Goal: Check status: Check status

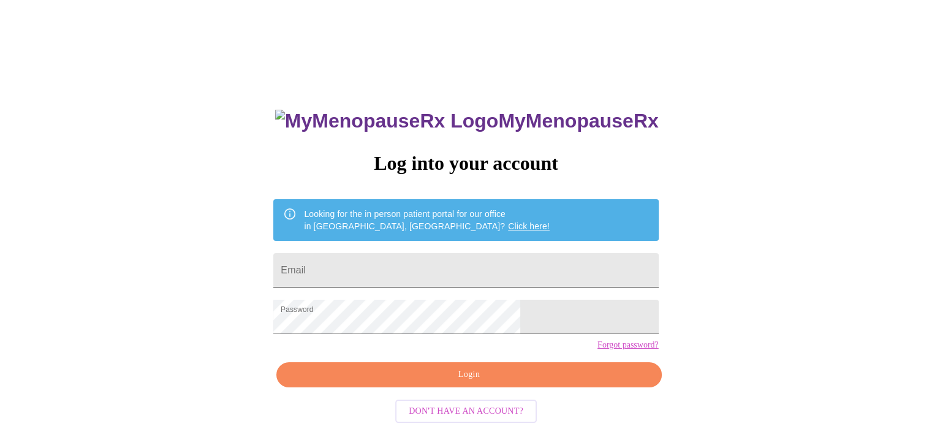
click at [379, 265] on input "Email" at bounding box center [465, 270] width 385 height 34
type input "[EMAIL_ADDRESS][DOMAIN_NAME]"
click at [460, 382] on span "Login" at bounding box center [468, 374] width 357 height 15
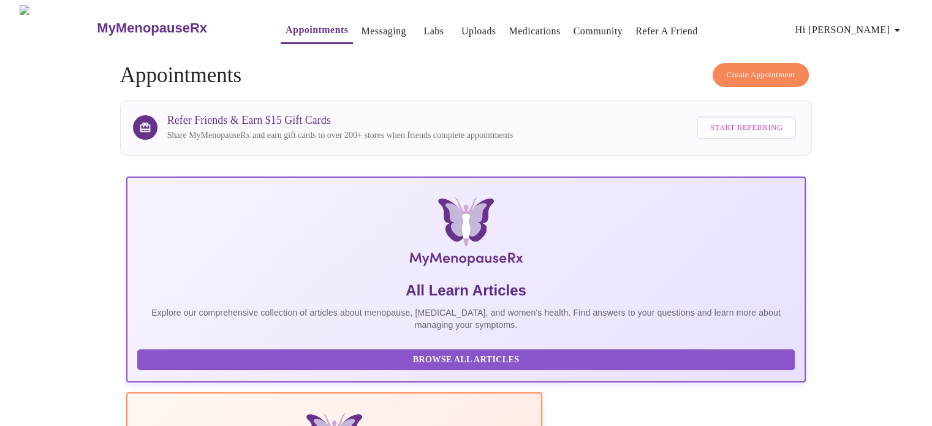
click at [877, 26] on span "Hi [PERSON_NAME]" at bounding box center [849, 29] width 109 height 17
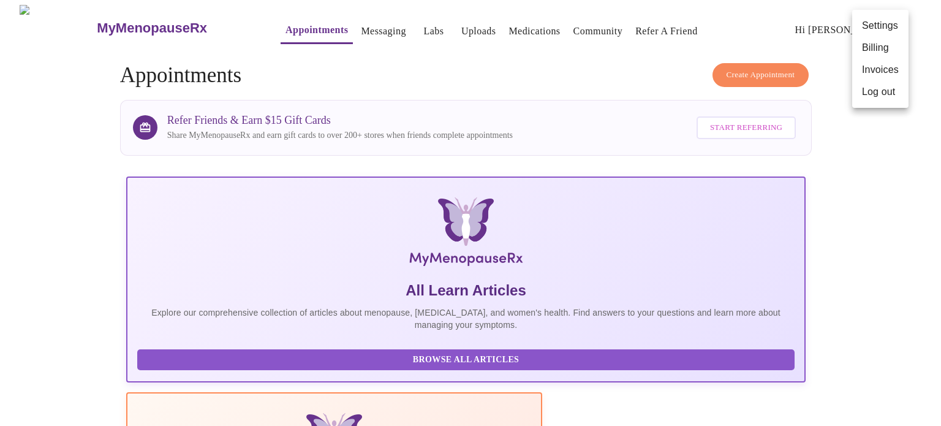
click at [877, 26] on li "Settings" at bounding box center [880, 26] width 56 height 22
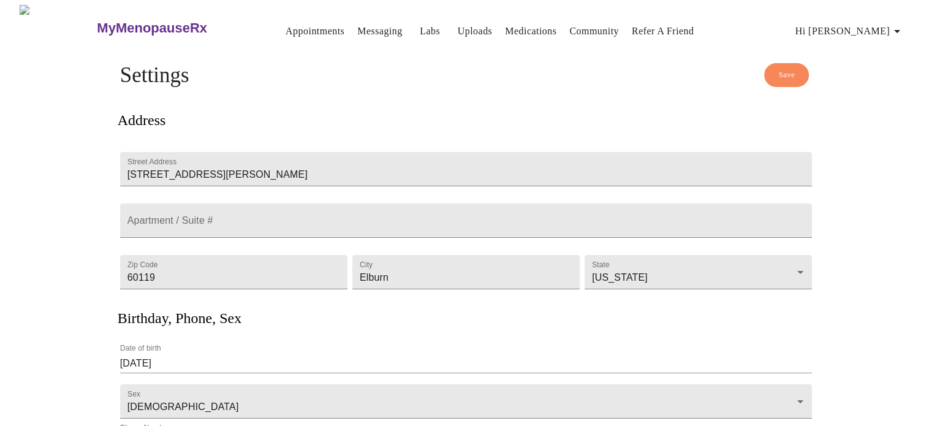
click at [420, 26] on link "Labs" at bounding box center [430, 31] width 20 height 17
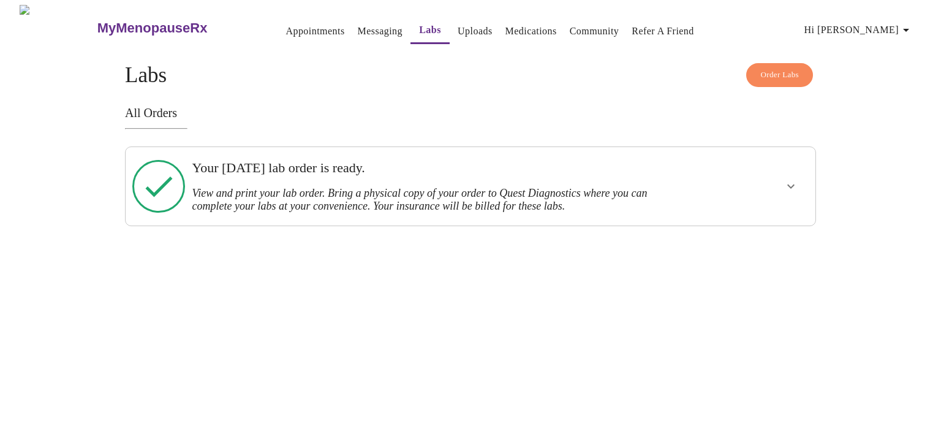
click at [342, 171] on h3 "Your [DATE] lab order is ready." at bounding box center [437, 168] width 491 height 16
click at [756, 192] on div at bounding box center [753, 186] width 113 height 69
click at [787, 181] on icon "show more" at bounding box center [790, 186] width 15 height 15
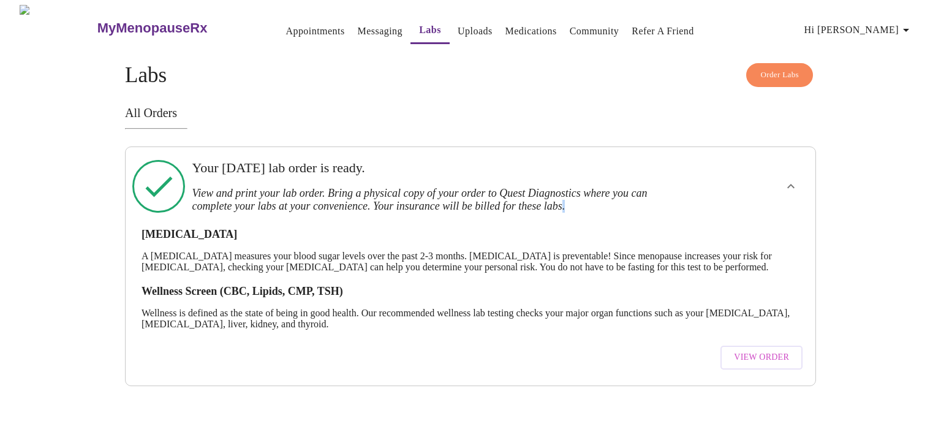
click at [747, 362] on span "View Order" at bounding box center [761, 357] width 55 height 15
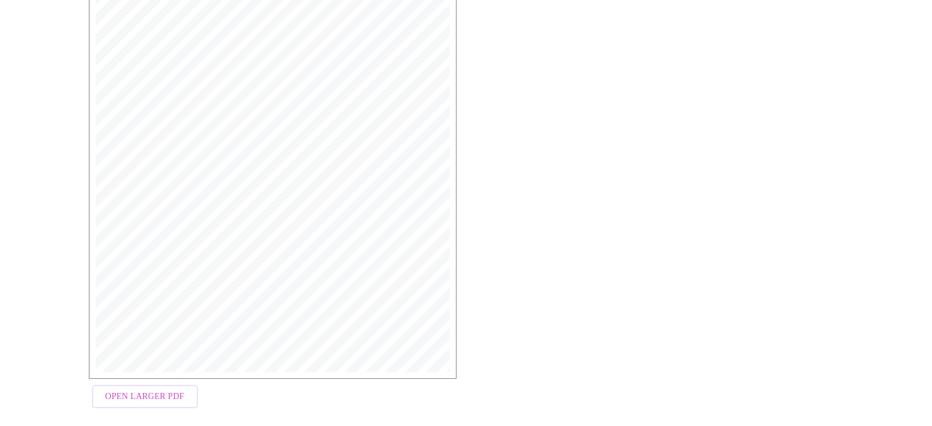
scroll to position [326, 0]
click at [127, 378] on span "Open Larger PDF" at bounding box center [144, 382] width 79 height 15
